Goal: Transaction & Acquisition: Purchase product/service

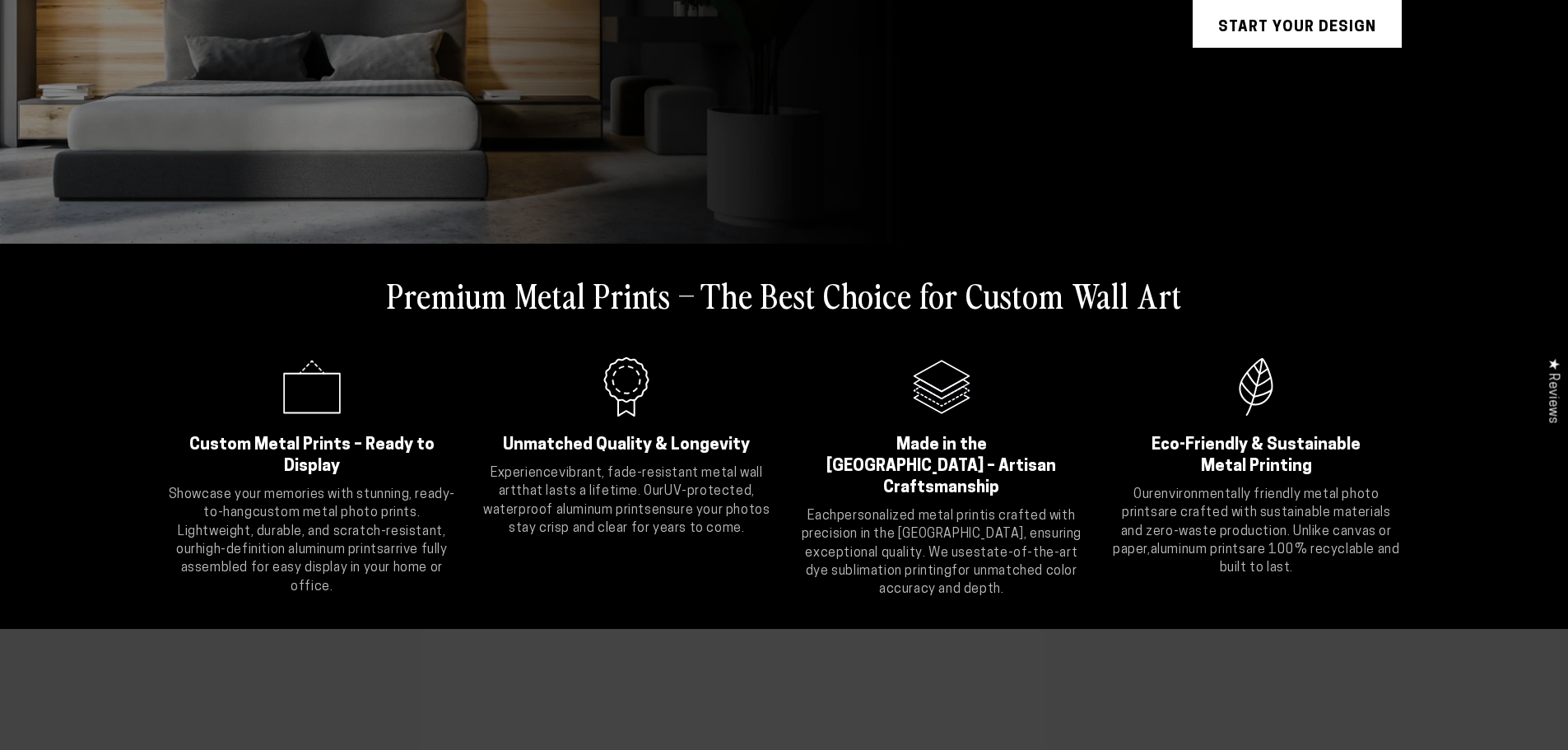
scroll to position [494, 0]
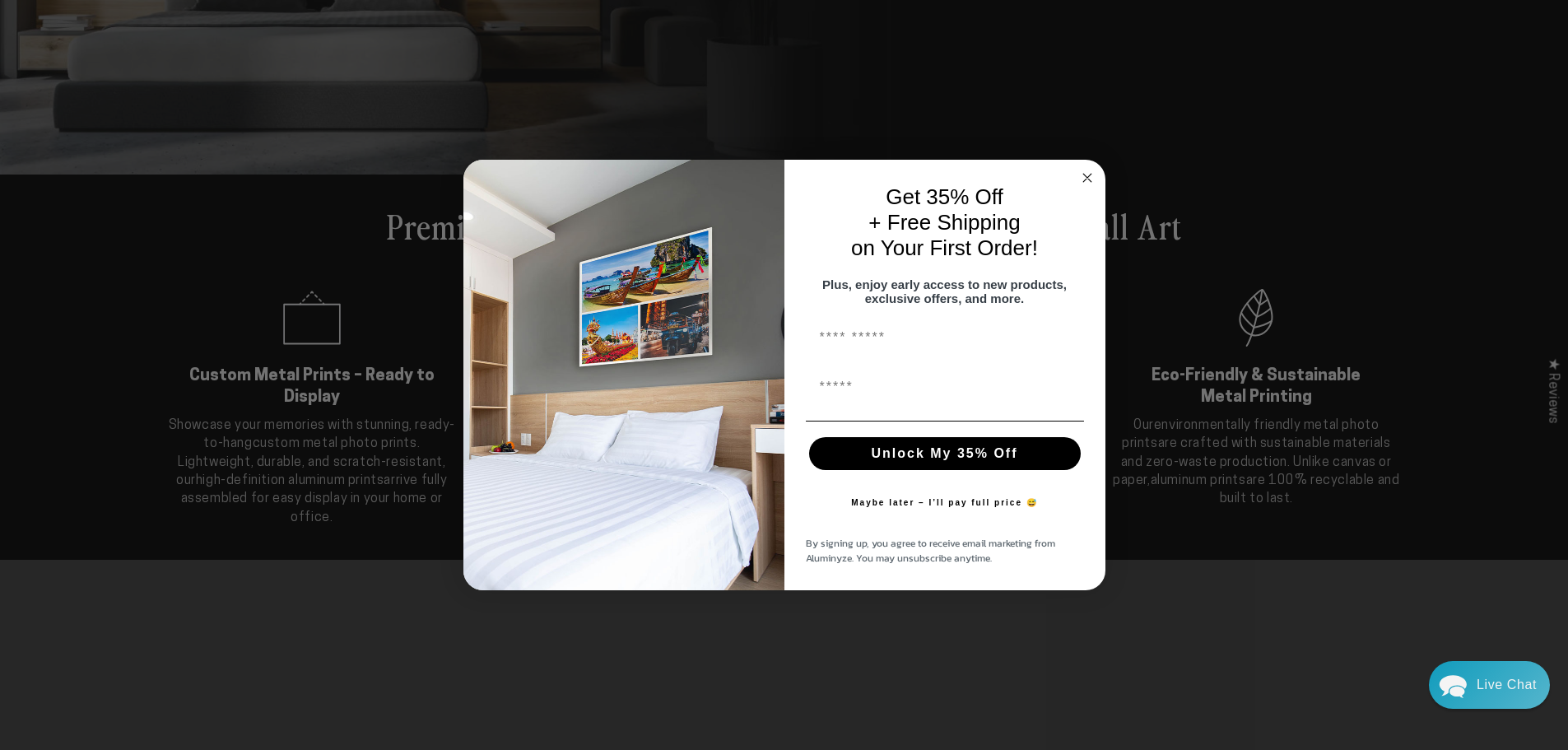
click at [1083, 170] on circle "Close dialog" at bounding box center [1087, 177] width 19 height 19
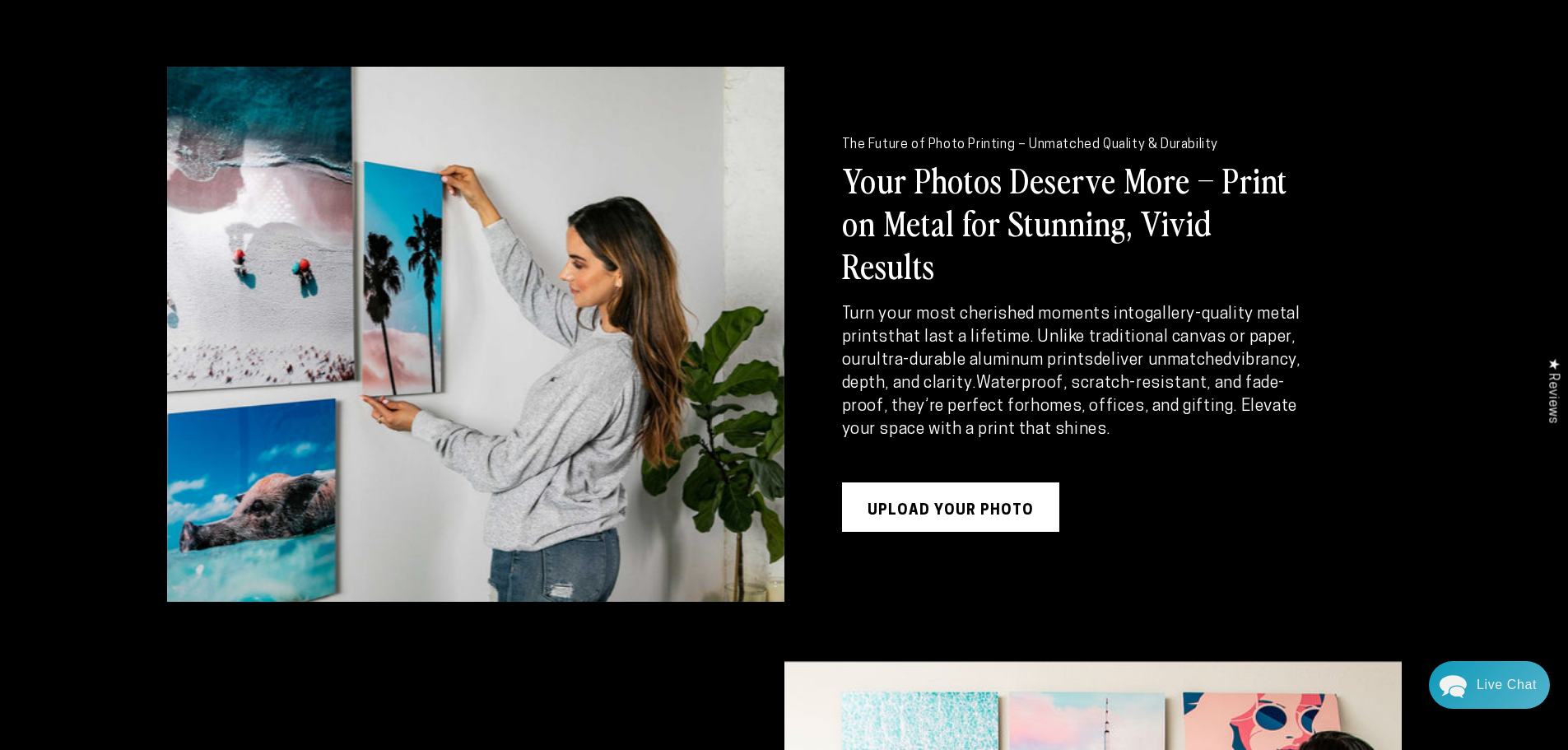
scroll to position [2141, 0]
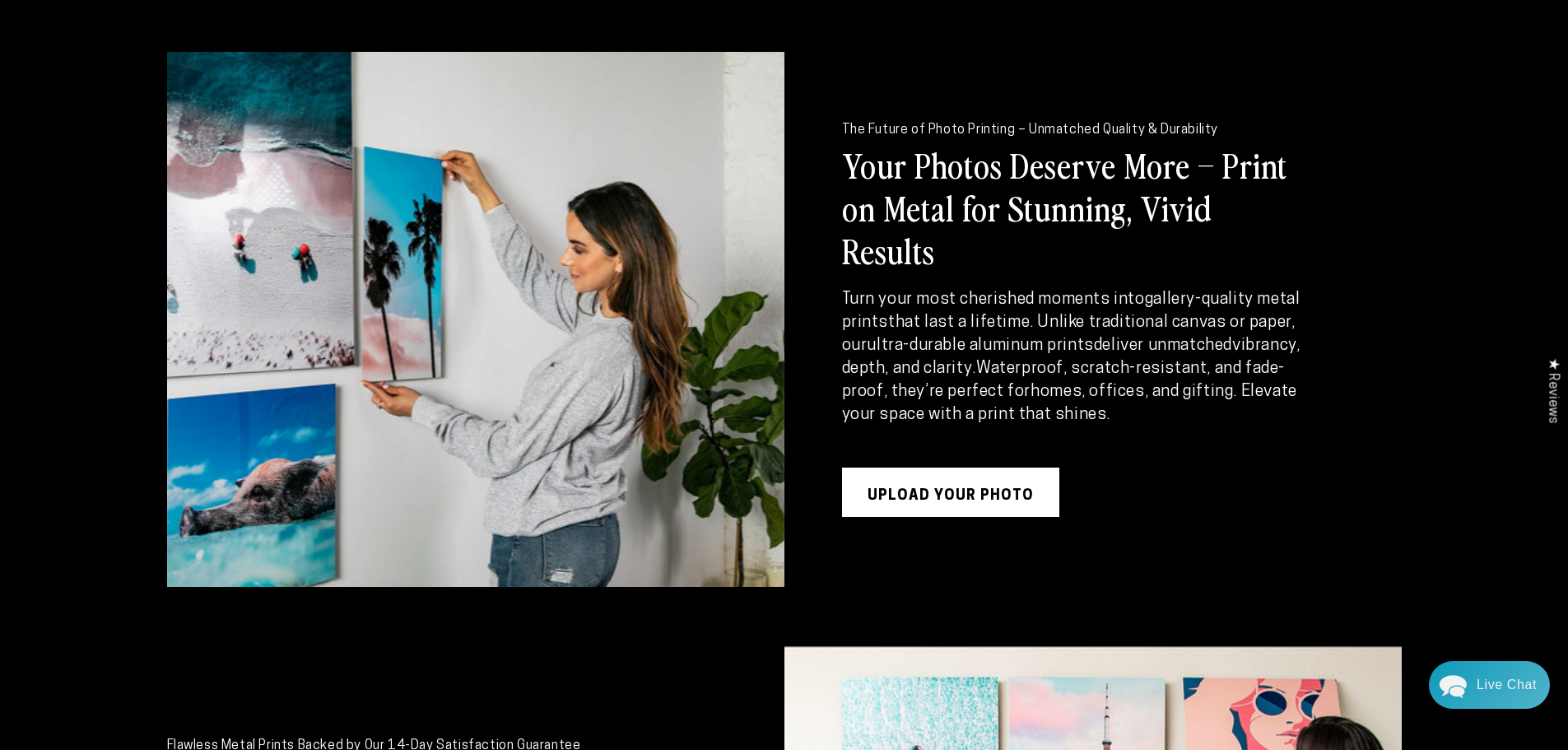
click at [996, 470] on link "UPLOAD YOUR PHOTO" at bounding box center [951, 492] width 218 height 50
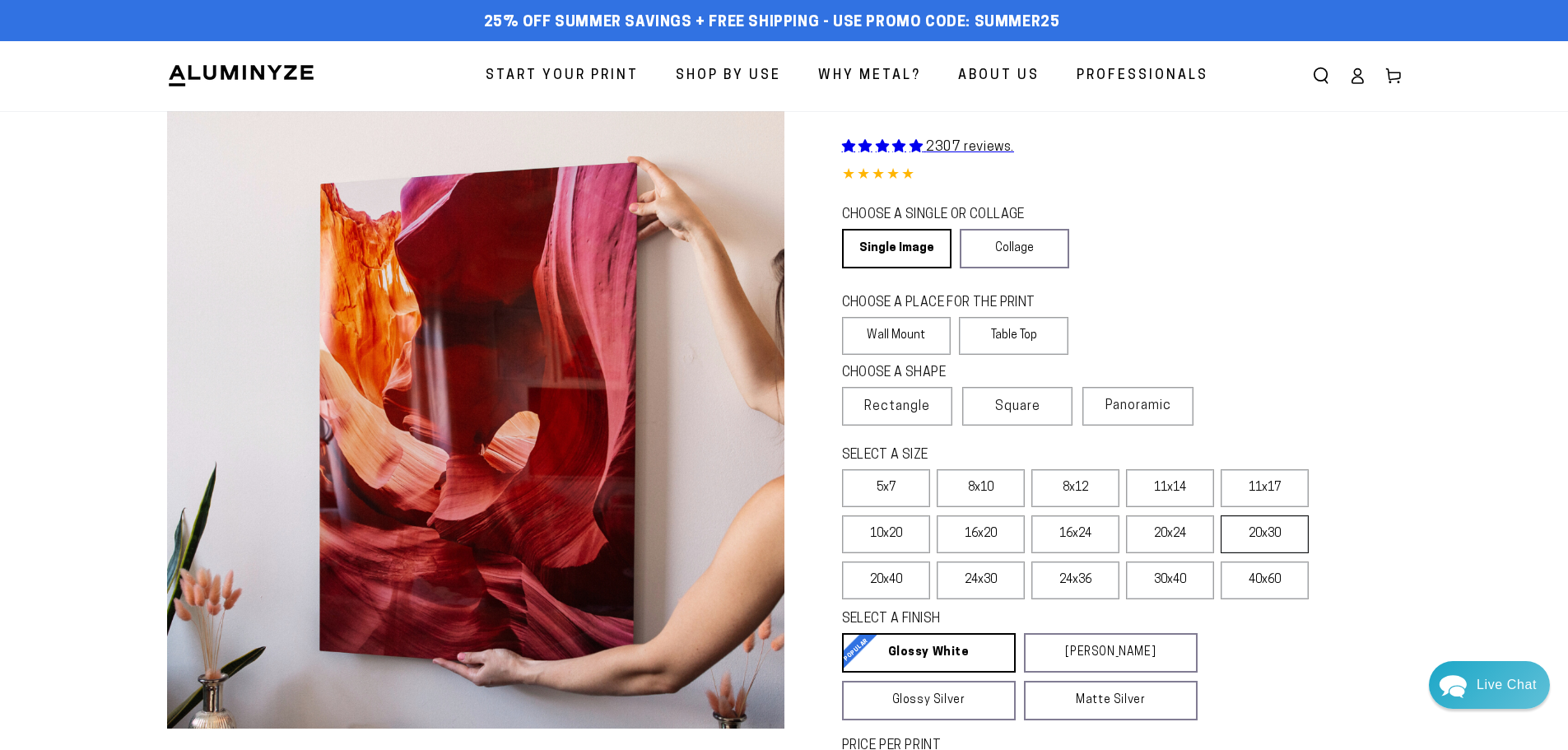
click at [1280, 535] on label "20x30" at bounding box center [1264, 534] width 88 height 38
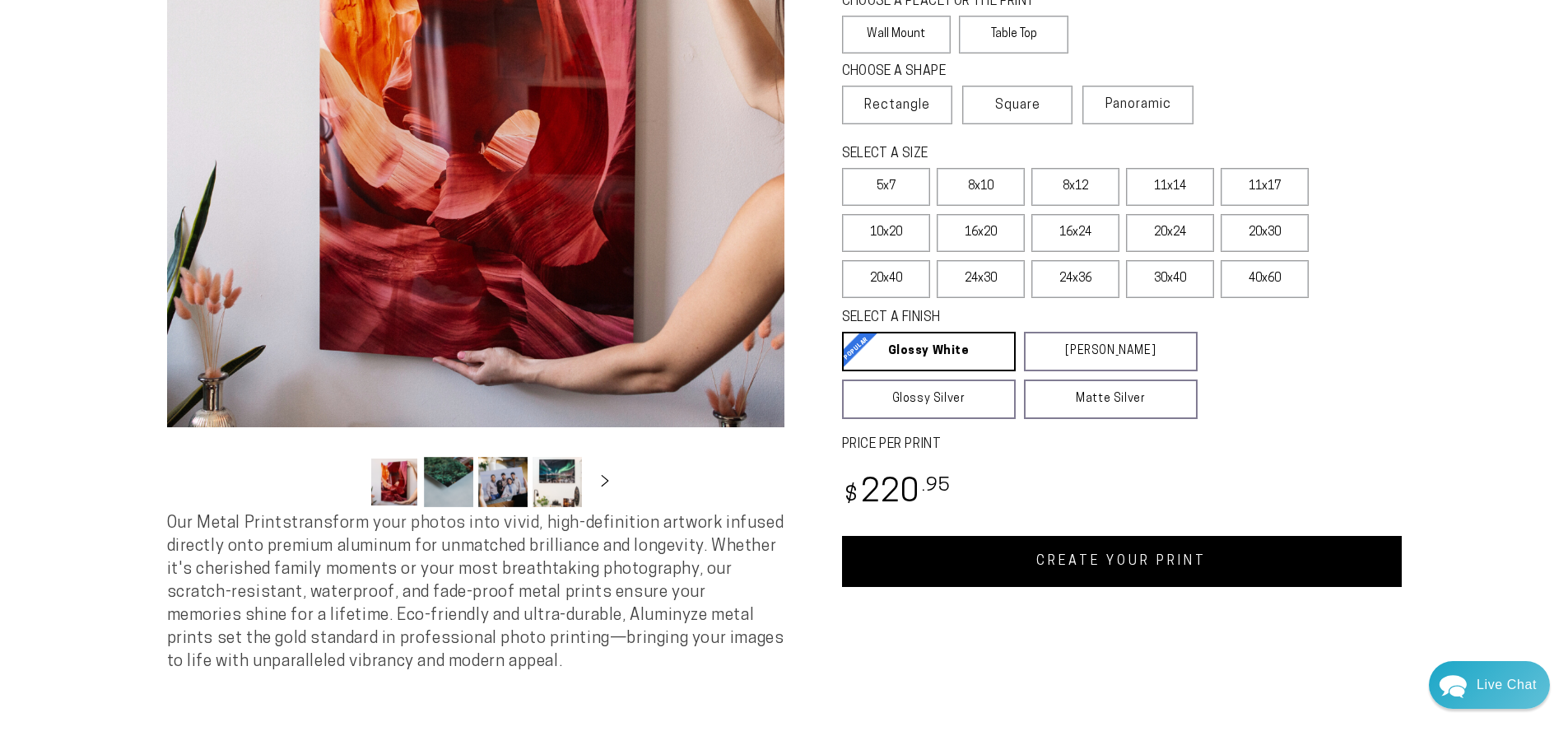
scroll to position [247, 0]
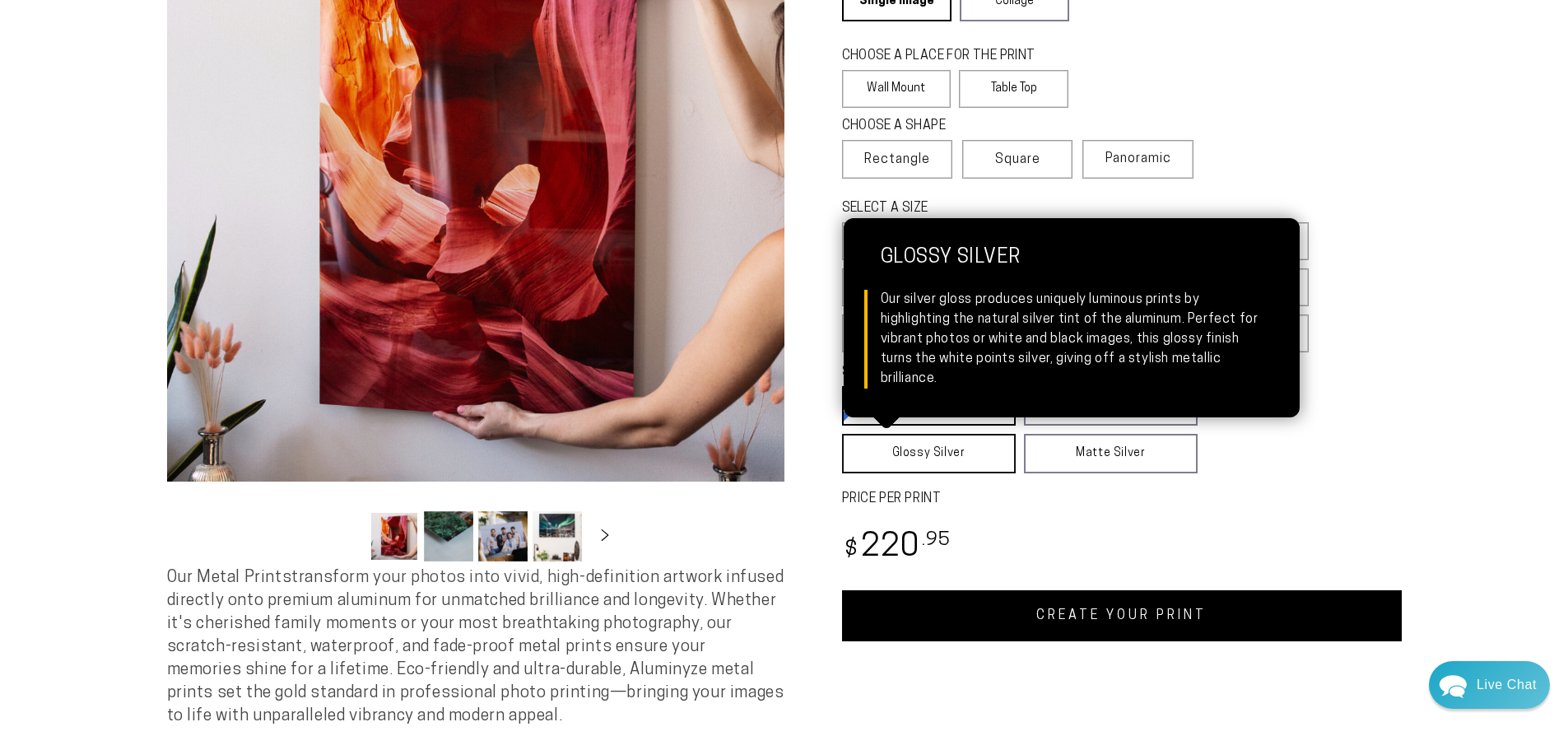
click at [947, 461] on link "Glossy Silver Glossy Silver Our silver gloss produces uniquely luminous prints …" at bounding box center [929, 454] width 174 height 39
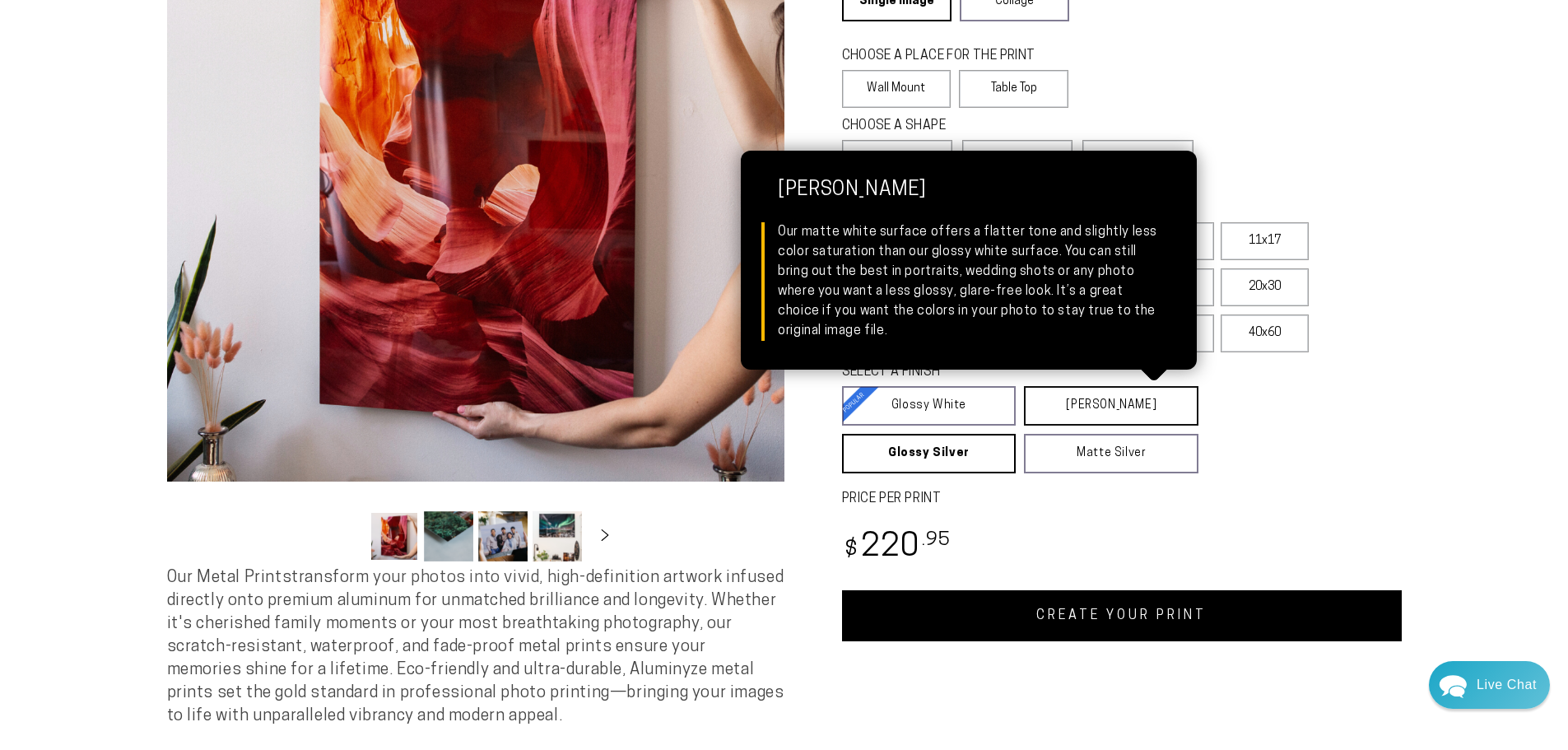
click at [1100, 416] on link "Matte White Matte White Our matte white surface offers a flatter tone and sligh…" at bounding box center [1110, 405] width 175 height 39
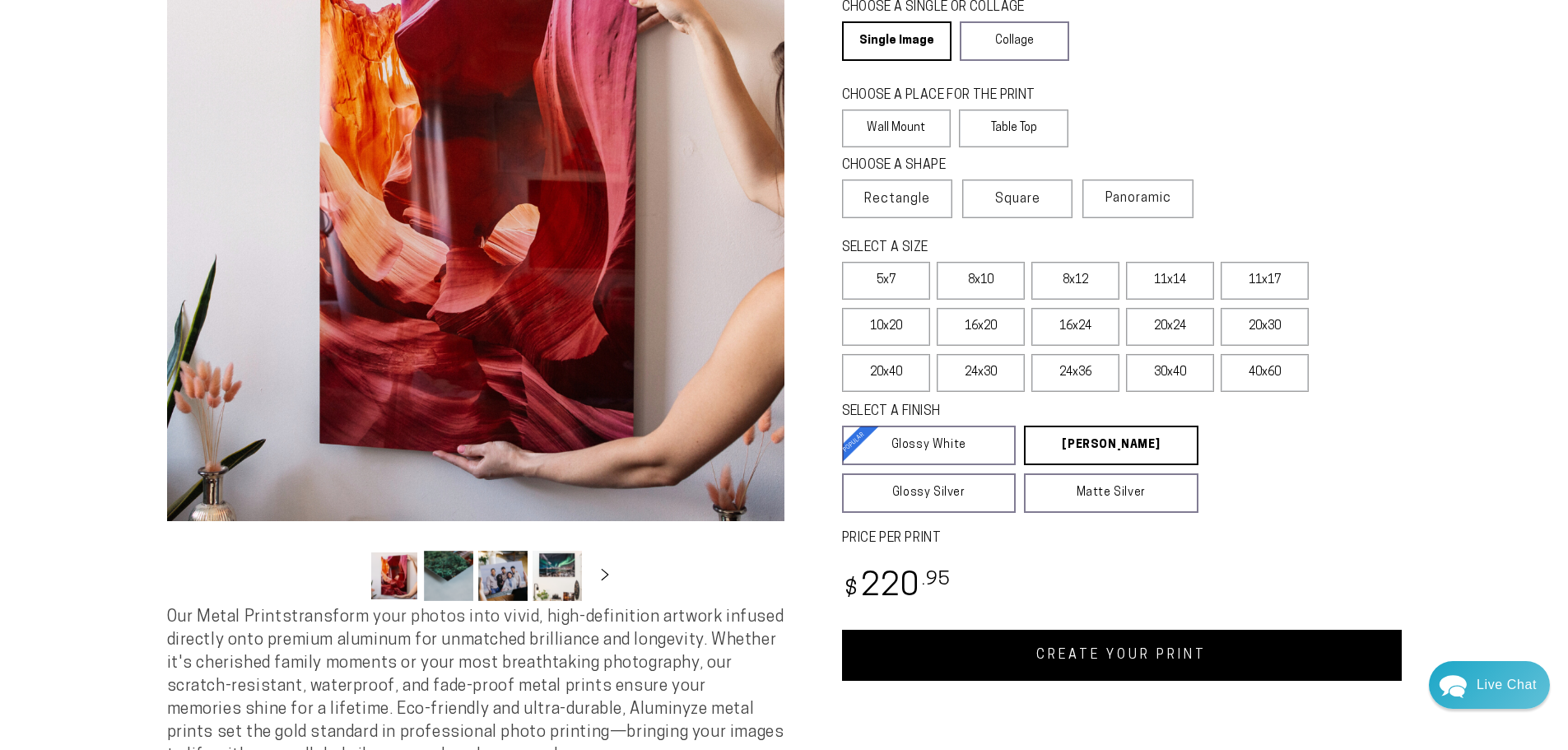
scroll to position [164, 0]
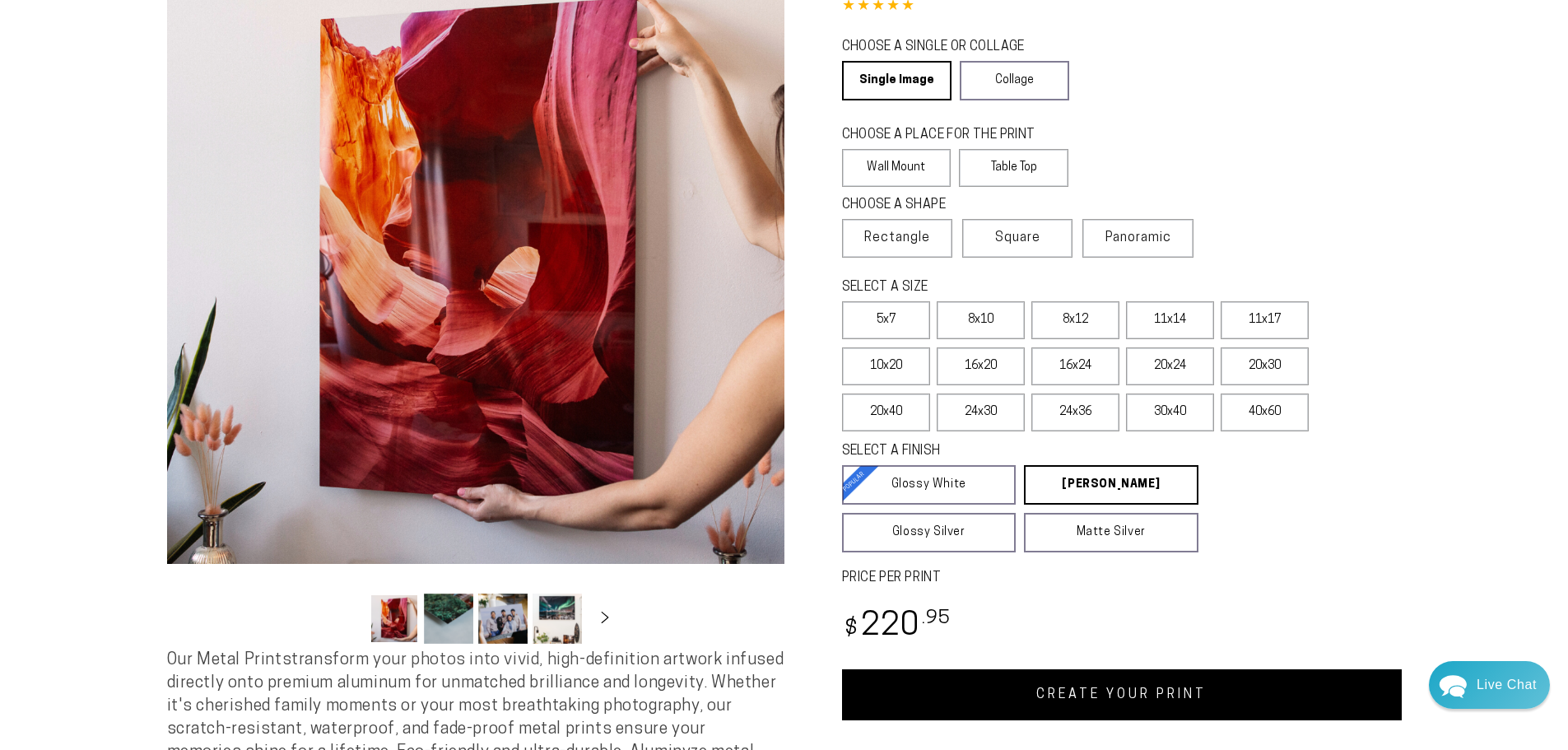
select select "**********"
